Goal: Task Accomplishment & Management: Manage account settings

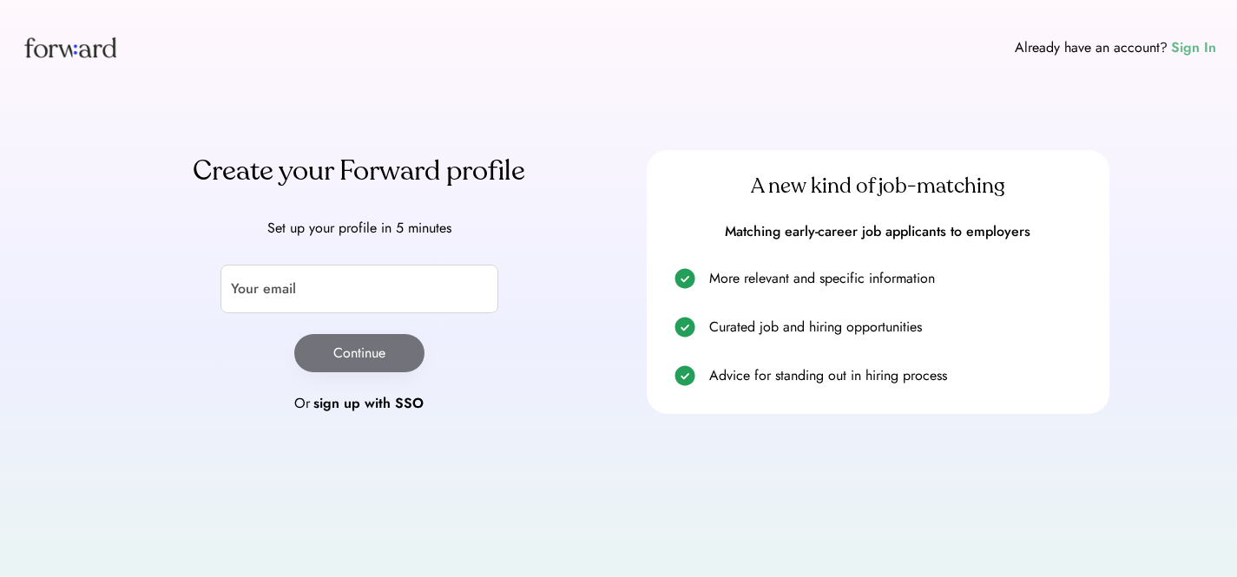
click at [1191, 54] on div "Sign In" at bounding box center [1193, 47] width 45 height 21
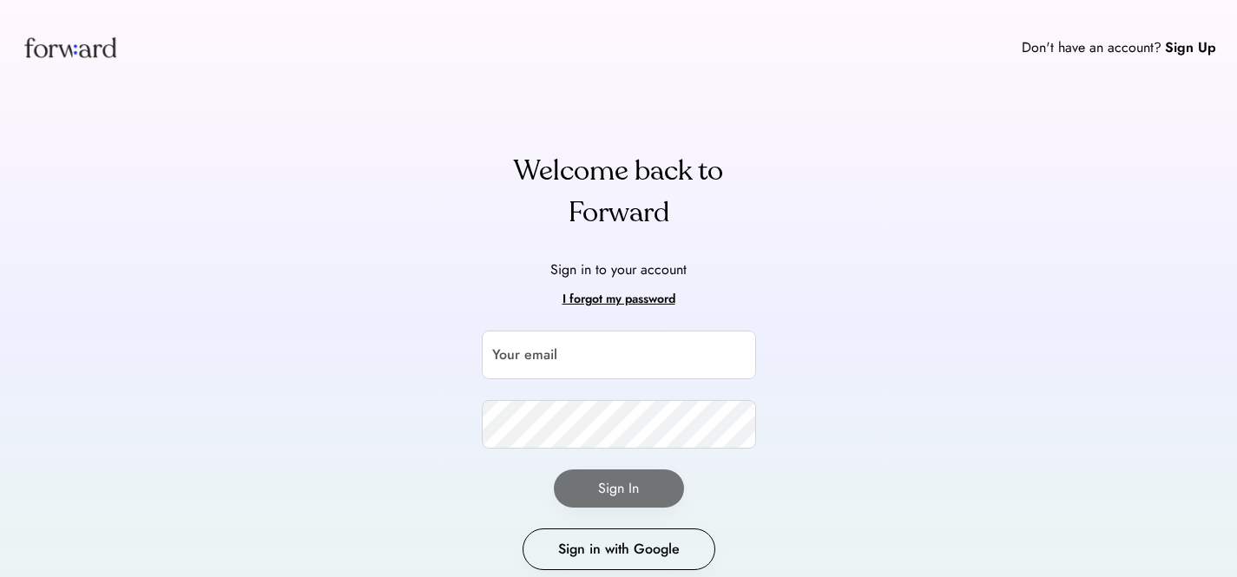
click at [878, 126] on div "Don't have an account? Sign Up Welcome back to Forward Sign in to your account …" at bounding box center [618, 320] width 1237 height 640
click at [617, 367] on input "email" at bounding box center [619, 355] width 274 height 49
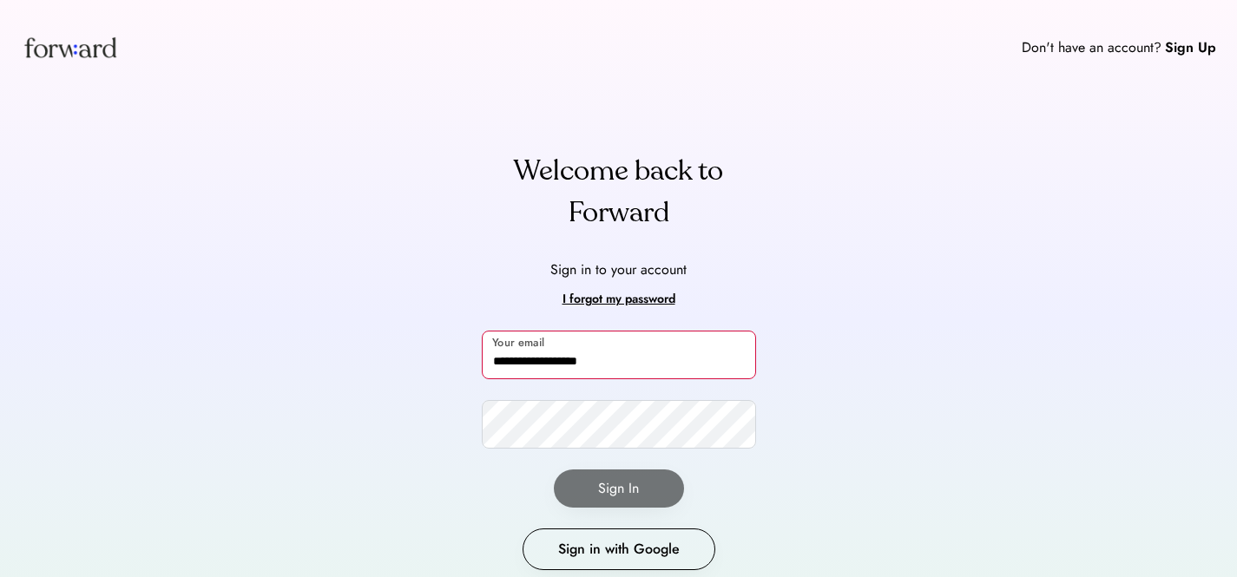
type input "**********"
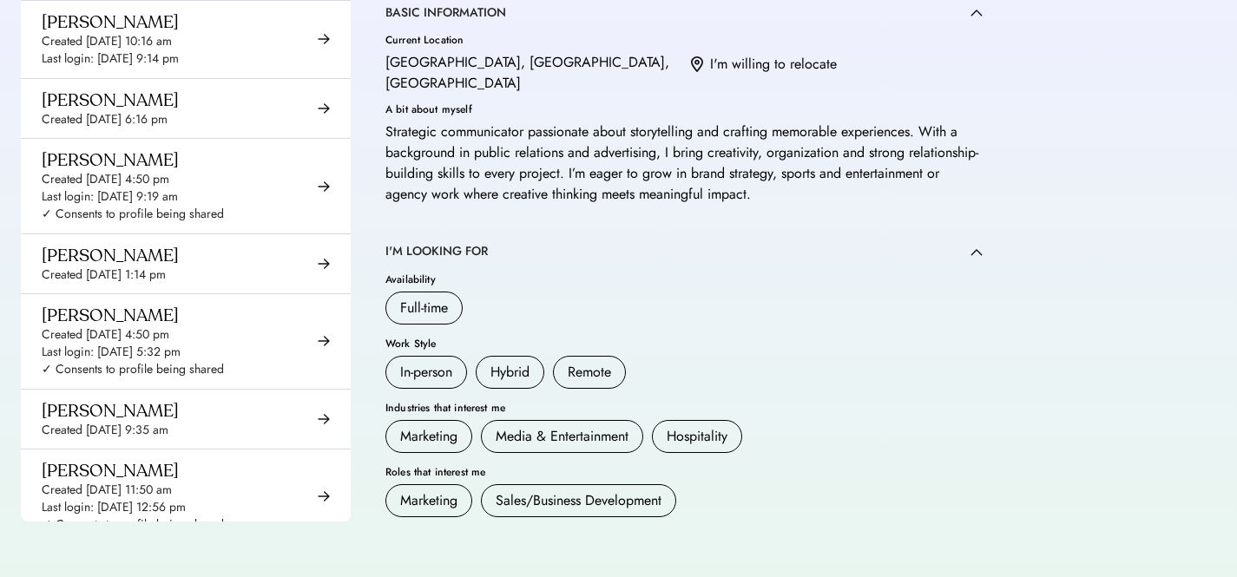
scroll to position [2391, 0]
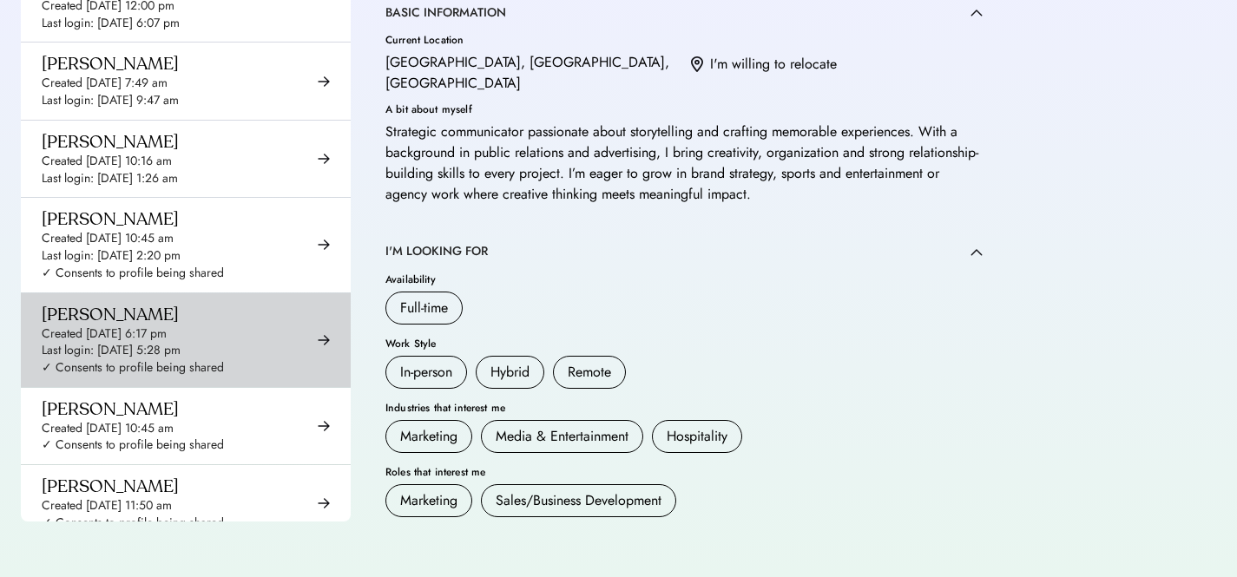
click at [132, 342] on div "Last login: Jul 28, 2025 5:28 pm" at bounding box center [111, 350] width 139 height 17
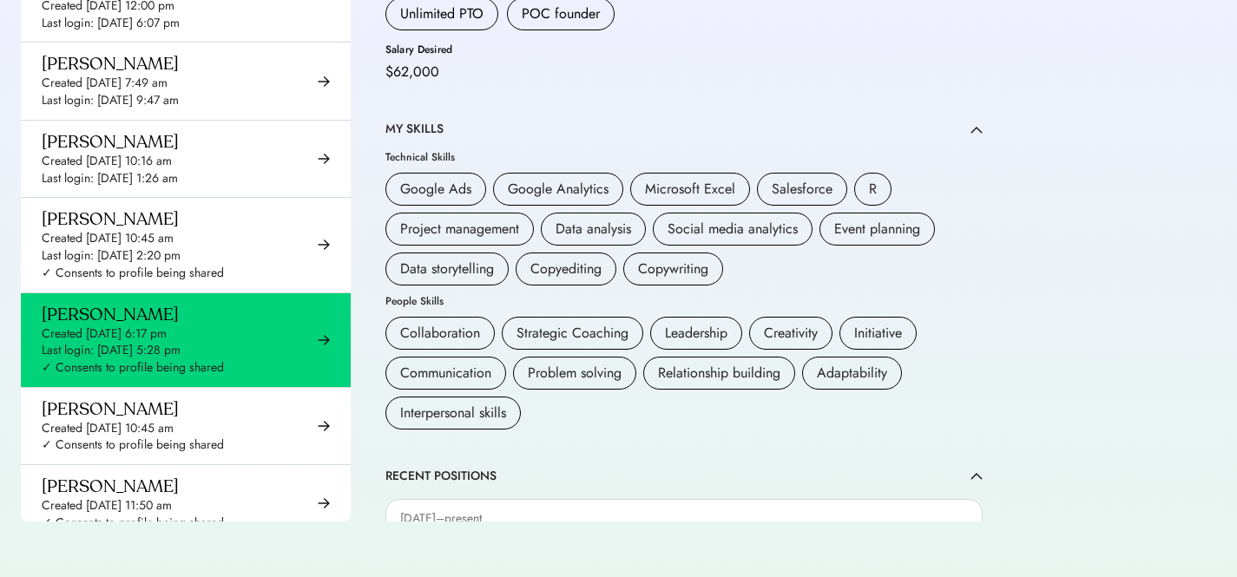
scroll to position [432, 0]
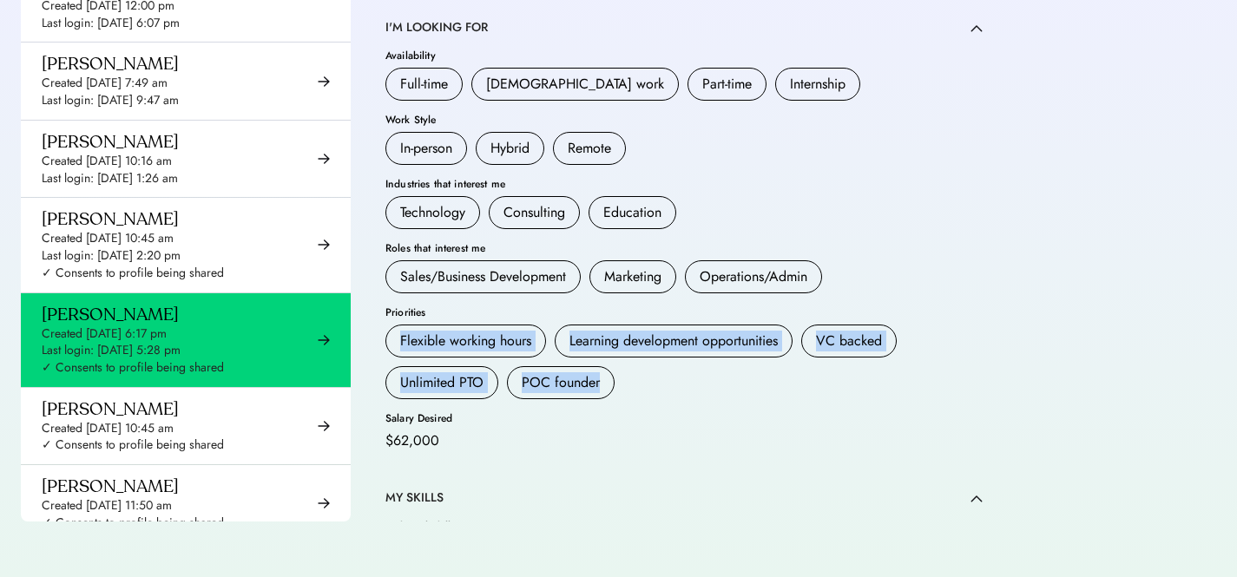
drag, startPoint x: 400, startPoint y: 340, endPoint x: 611, endPoint y: 386, distance: 216.0
click at [611, 386] on div "Flexible working hours Learning development opportunities VC backed Unlimited P…" at bounding box center [684, 362] width 597 height 75
copy div "Flexible working hours Learning development opportunities VC backed Unlimited P…"
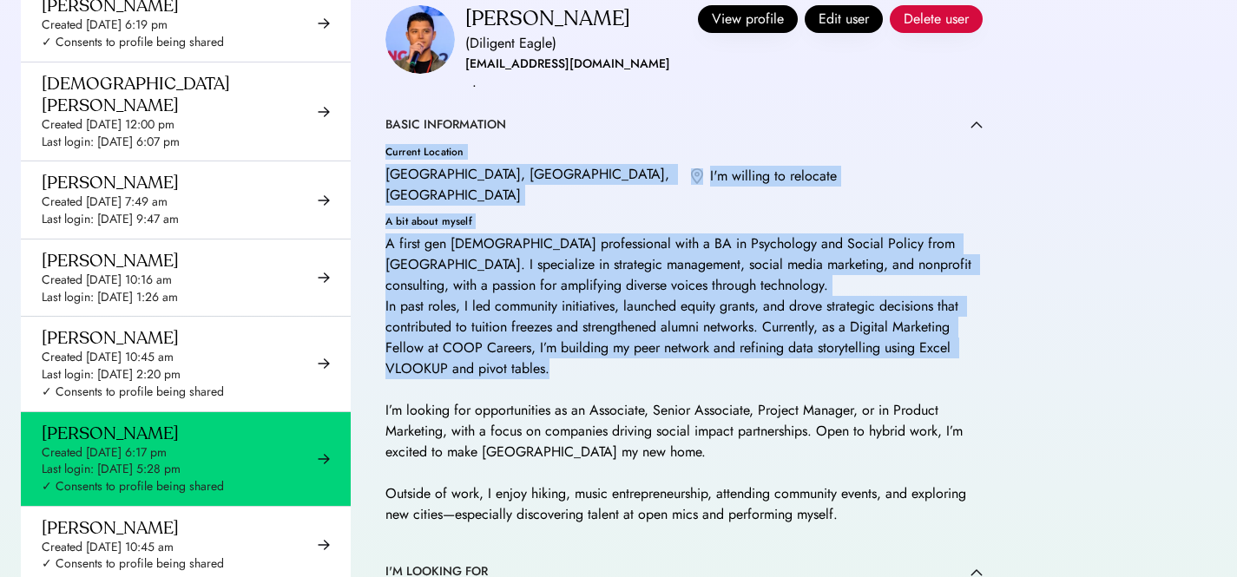
scroll to position [369, 0]
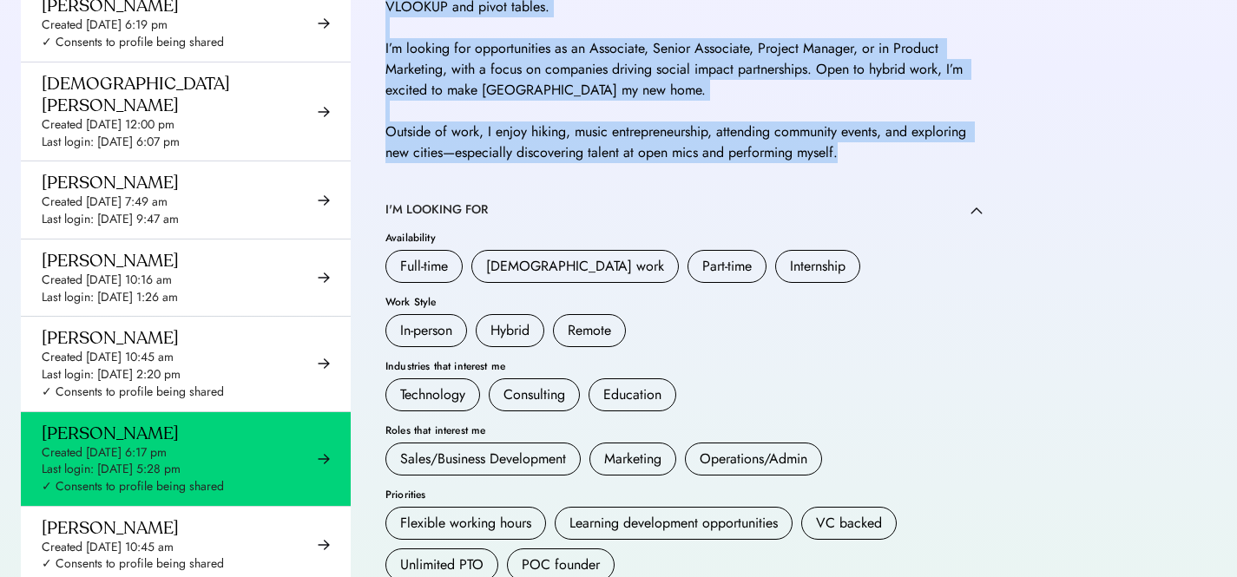
drag, startPoint x: 386, startPoint y: 173, endPoint x: 913, endPoint y: 171, distance: 527.1
copy div "Current Location Los Angeles, CA, USA I'm willing to relocate A bit about mysel…"
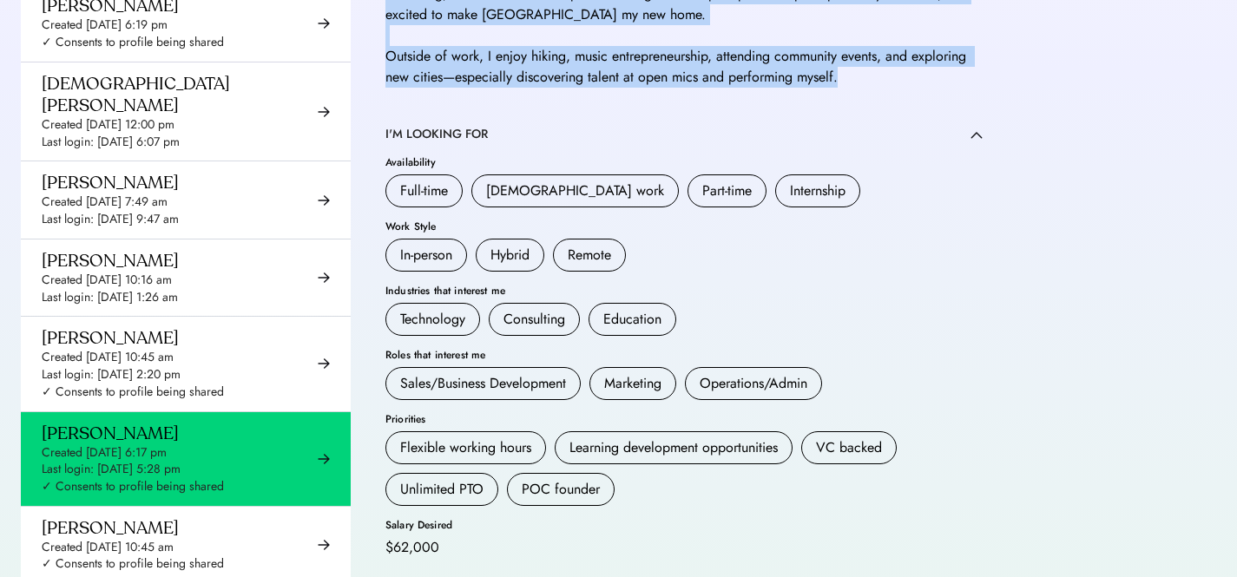
scroll to position [706, 0]
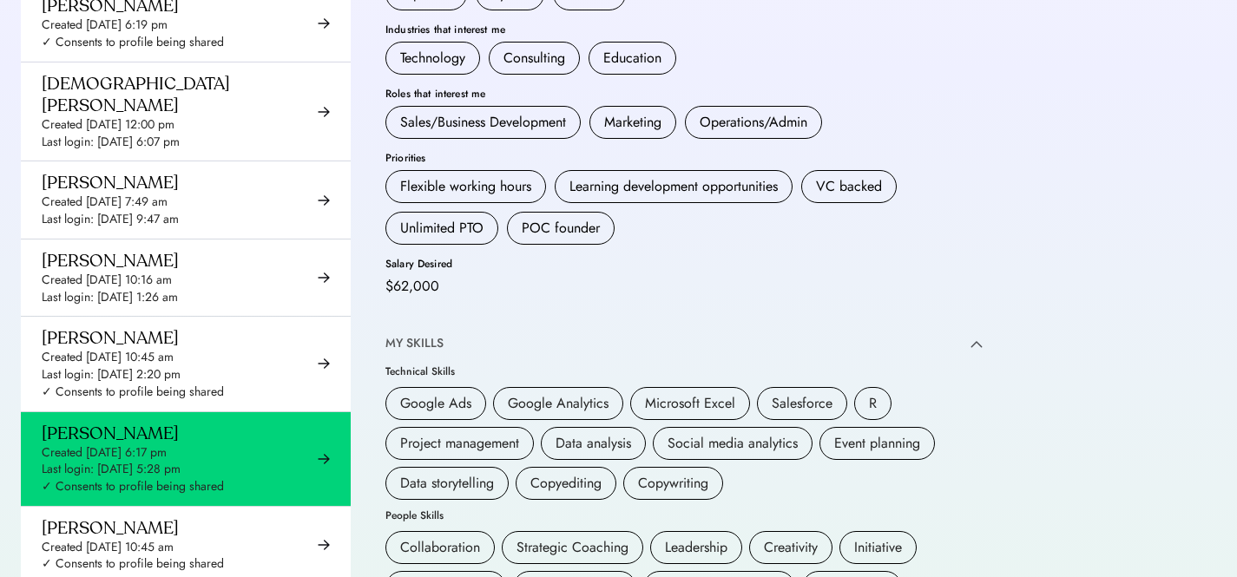
click at [438, 353] on div "MY SKILLS" at bounding box center [415, 343] width 58 height 17
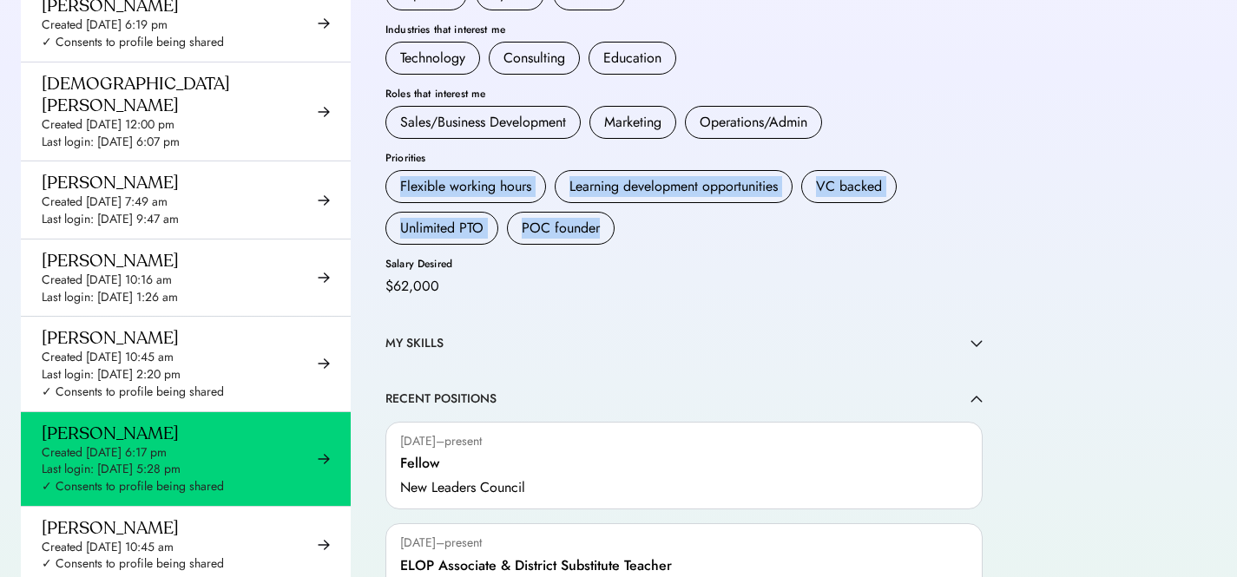
drag, startPoint x: 400, startPoint y: 207, endPoint x: 605, endPoint y: 254, distance: 210.4
click at [605, 245] on div "Flexible working hours Learning development opportunities VC backed Unlimited P…" at bounding box center [684, 207] width 597 height 75
copy div "Flexible working hours Learning development opportunities VC backed Unlimited P…"
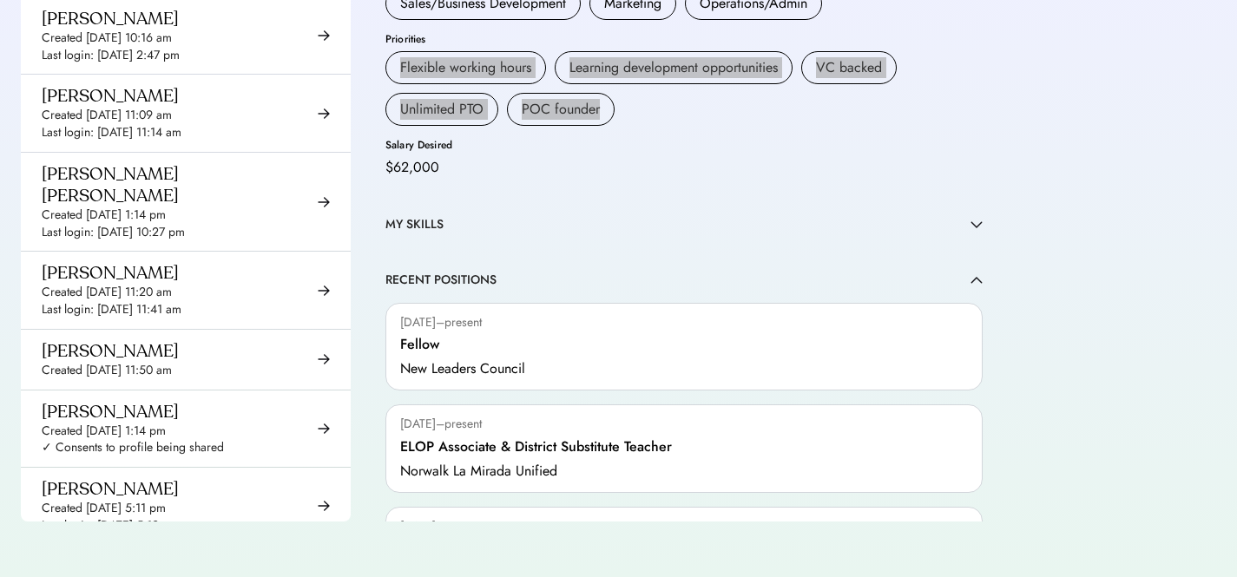
scroll to position [9262, 0]
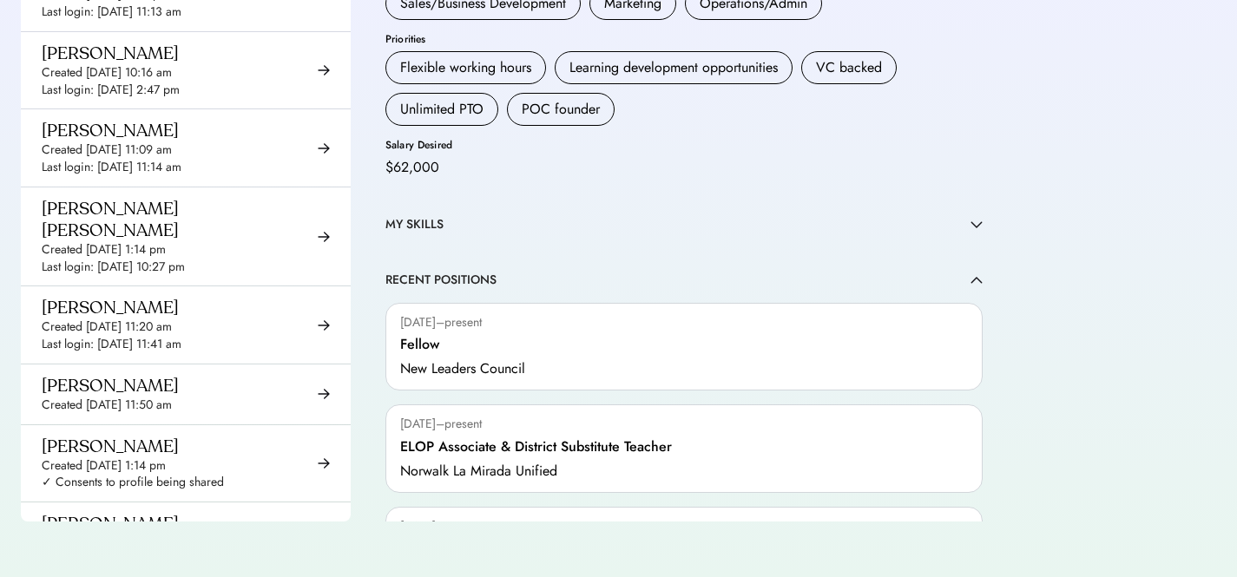
click at [127, 198] on div "Restine Grace Hernandez" at bounding box center [179, 219] width 274 height 43
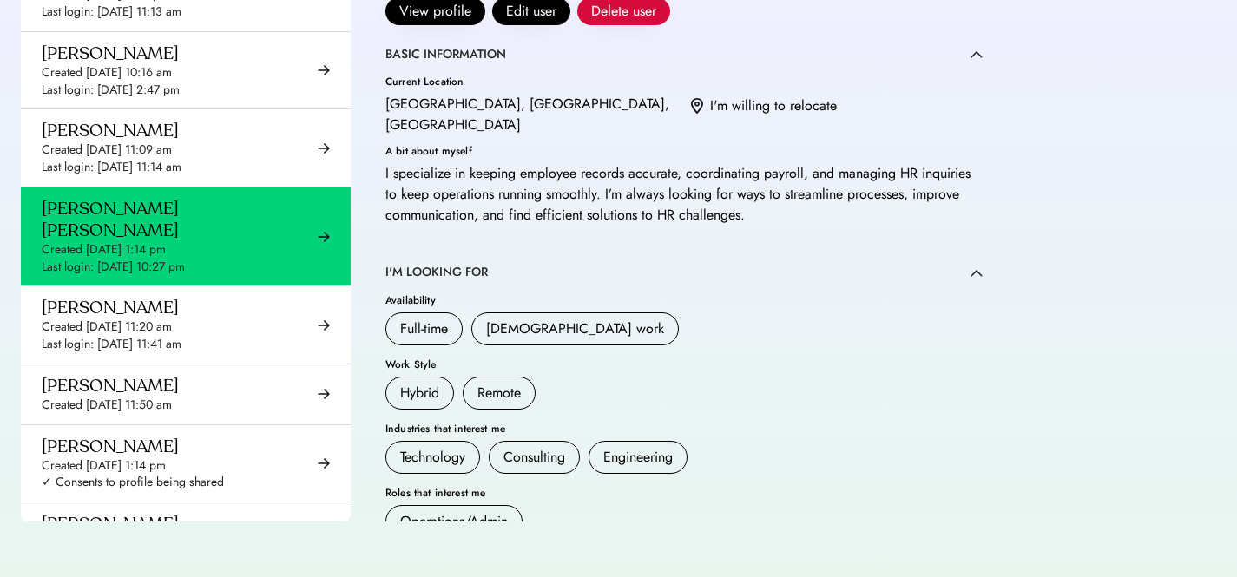
scroll to position [694, 0]
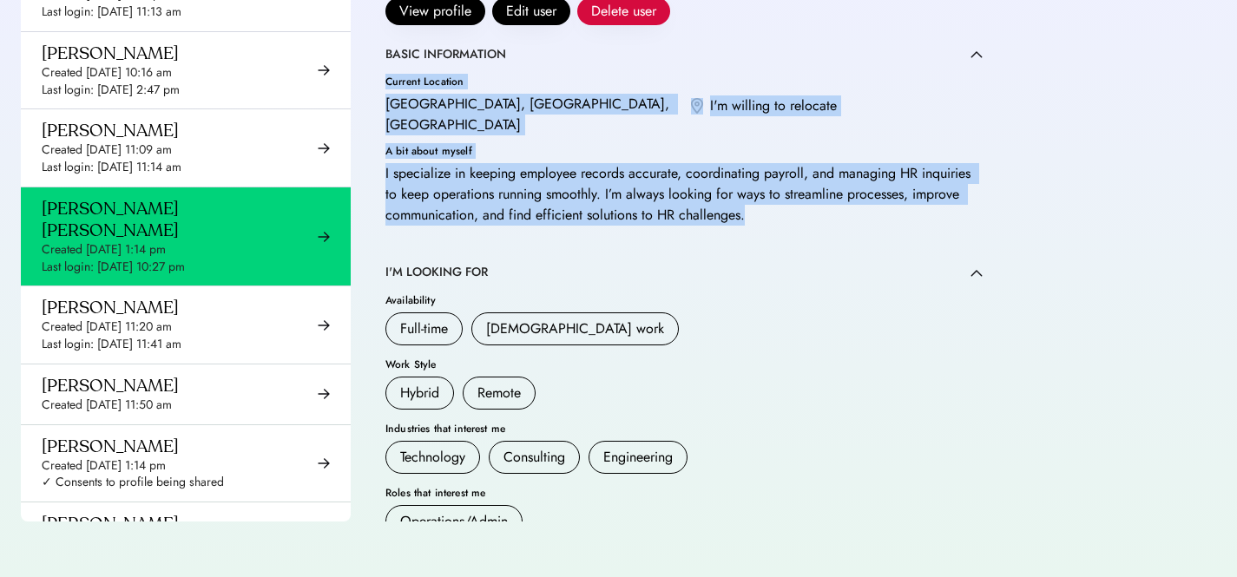
drag, startPoint x: 386, startPoint y: 81, endPoint x: 876, endPoint y: 224, distance: 511.1
copy div "Current Location Seattle, WA, USA I'm willing to relocate A bit about myself I …"
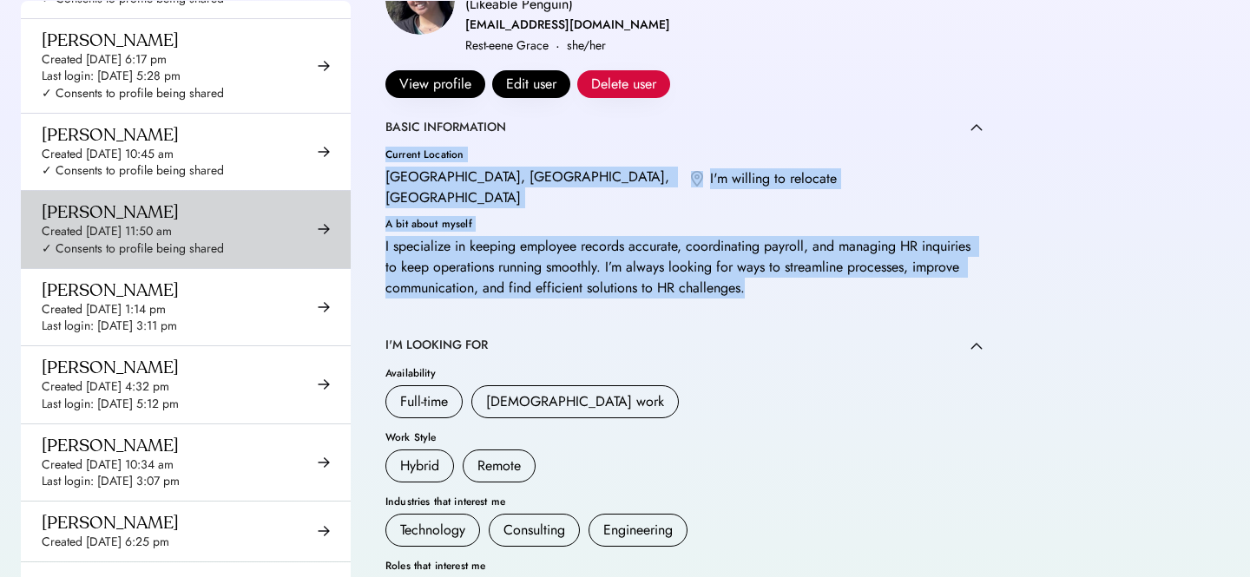
scroll to position [2683, 0]
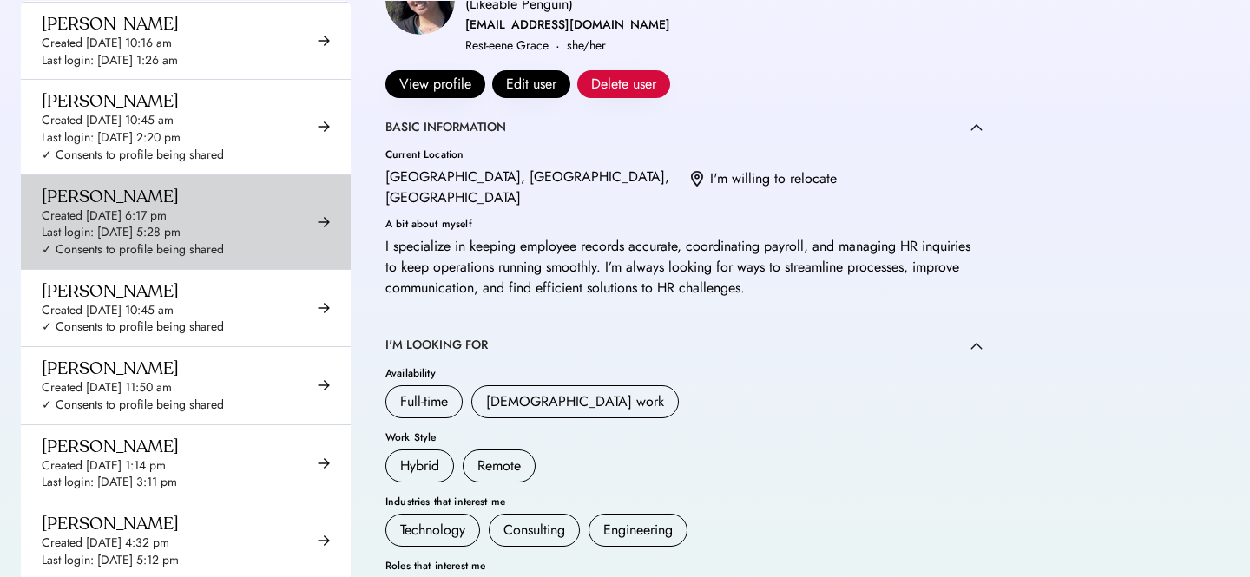
click at [134, 224] on div "Last login: Jul 28, 2025 5:28 pm" at bounding box center [111, 232] width 139 height 17
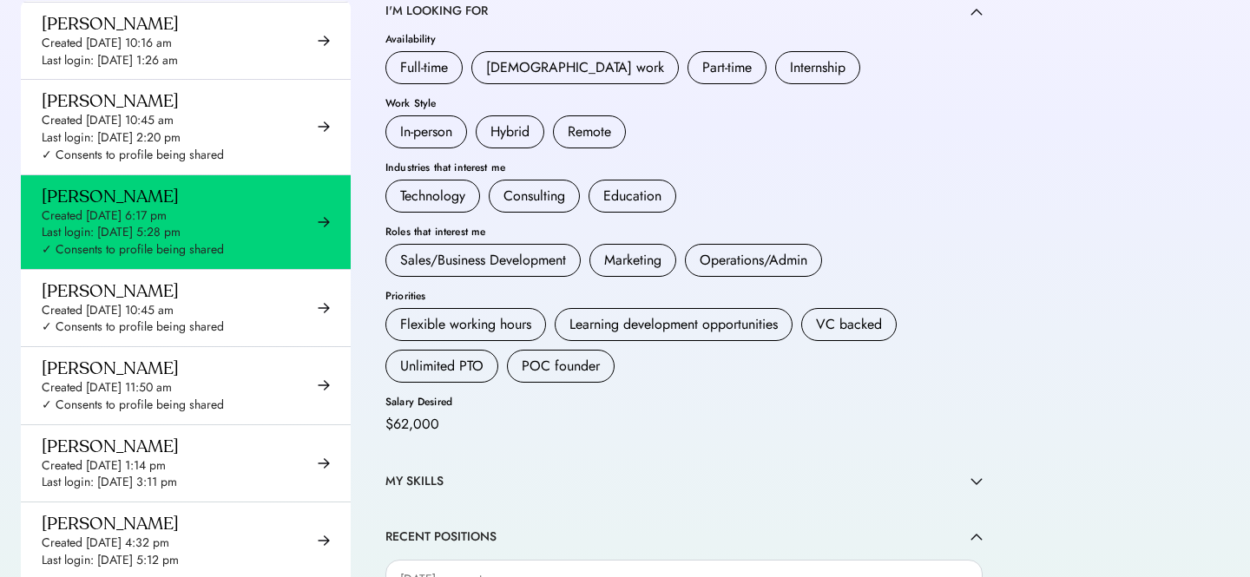
scroll to position [594, 0]
